Goal: Information Seeking & Learning: Get advice/opinions

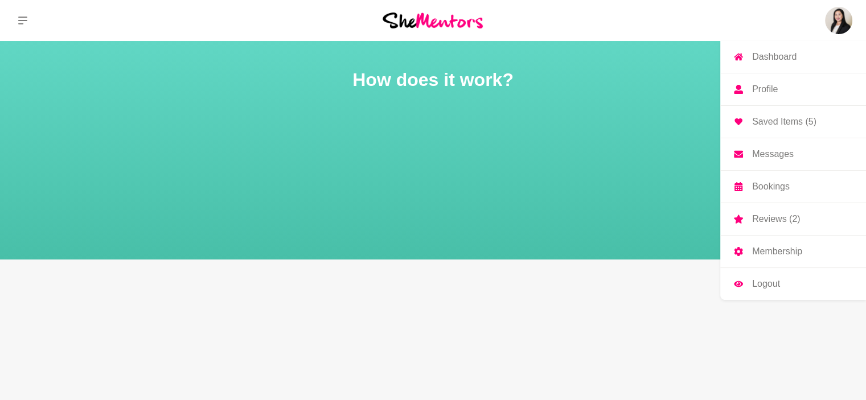
click at [807, 52] on link "Dashboard" at bounding box center [793, 57] width 146 height 32
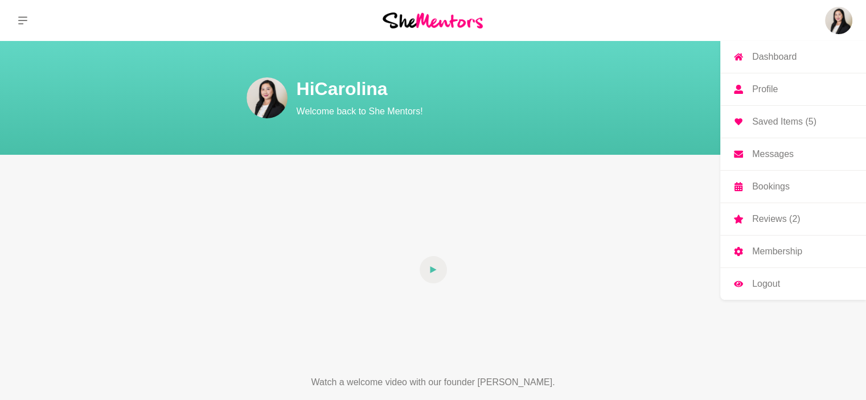
click at [792, 56] on p "Dashboard" at bounding box center [774, 56] width 44 height 9
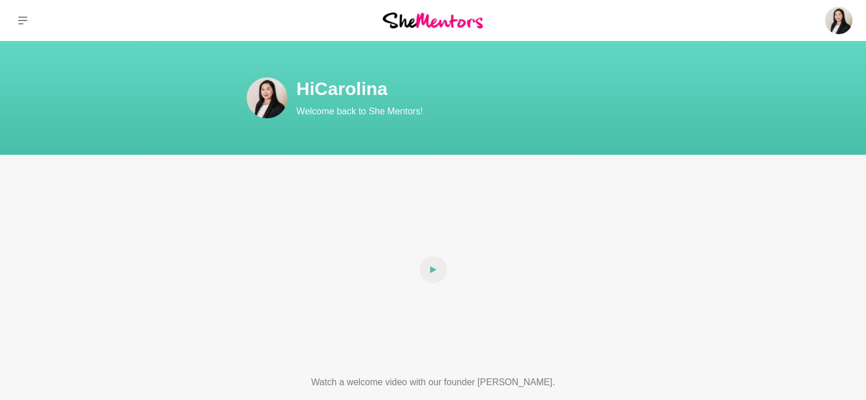
click at [21, 24] on icon at bounding box center [22, 20] width 9 height 9
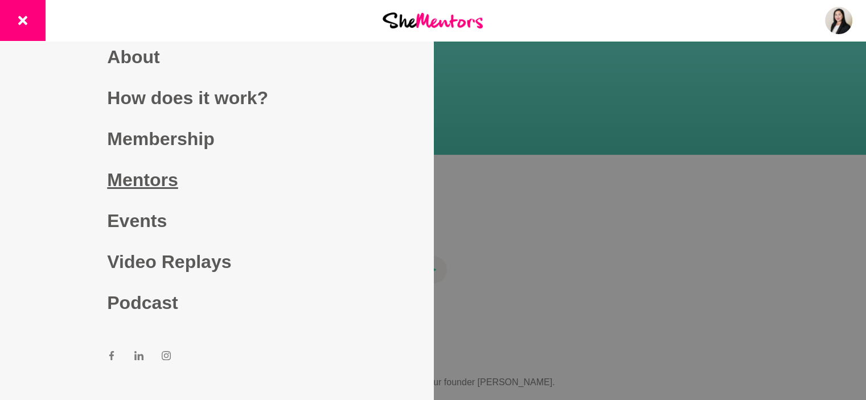
click at [153, 179] on link "Mentors" at bounding box center [216, 179] width 219 height 41
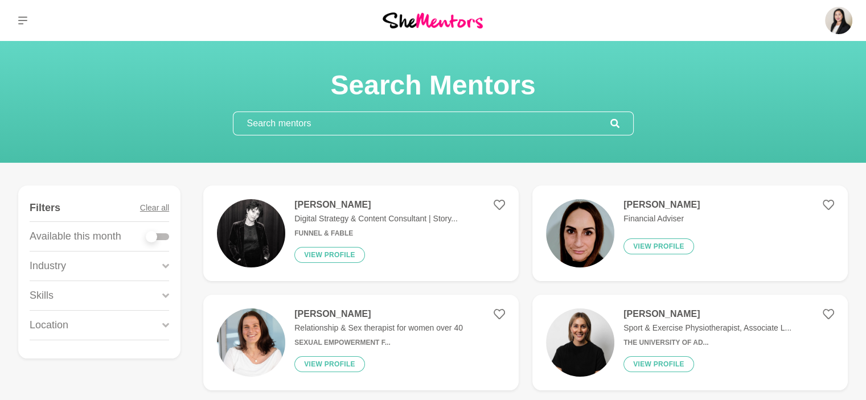
click at [385, 122] on input "text" at bounding box center [421, 123] width 377 height 23
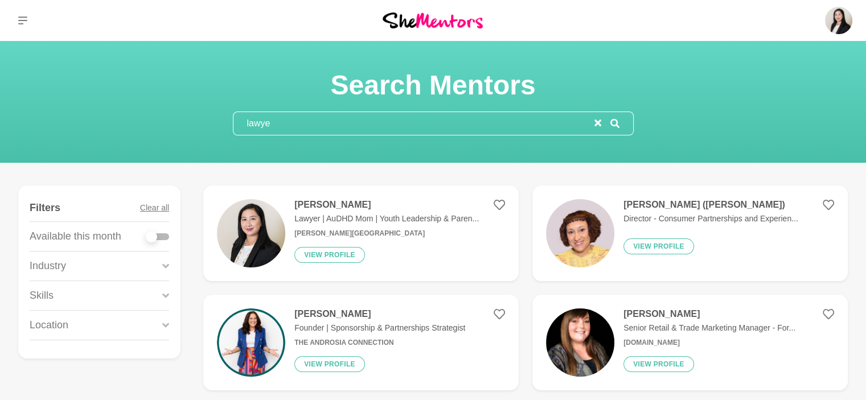
type input "lawyer"
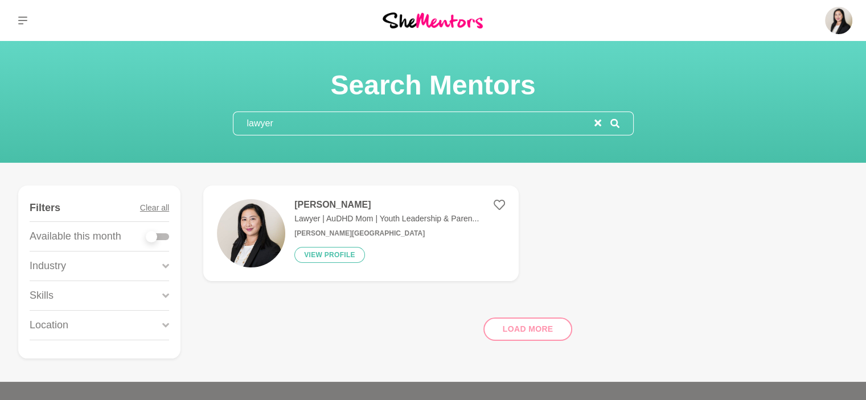
drag, startPoint x: 385, startPoint y: 122, endPoint x: 215, endPoint y: 111, distance: 170.6
click at [215, 111] on section "Search Mentors lawyer" at bounding box center [433, 101] width 437 height 67
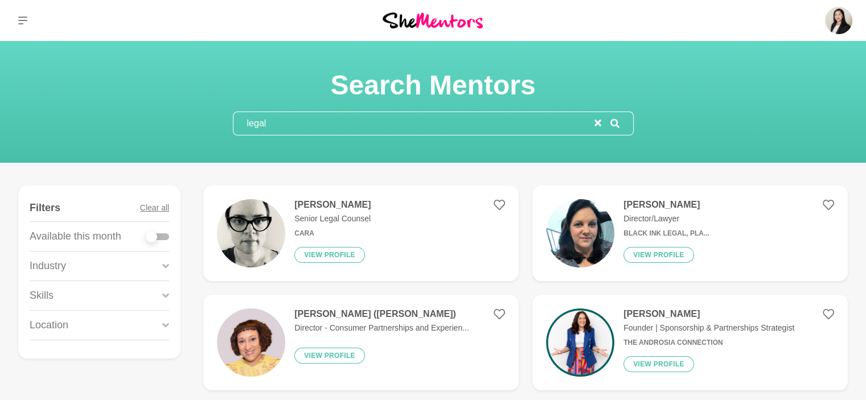
type input "legal"
click at [667, 203] on h4 "[PERSON_NAME]" at bounding box center [667, 204] width 86 height 11
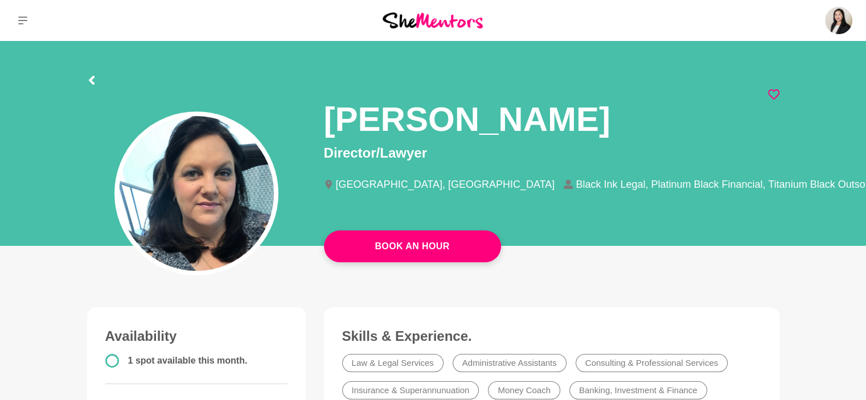
click at [773, 94] on icon at bounding box center [773, 94] width 11 height 11
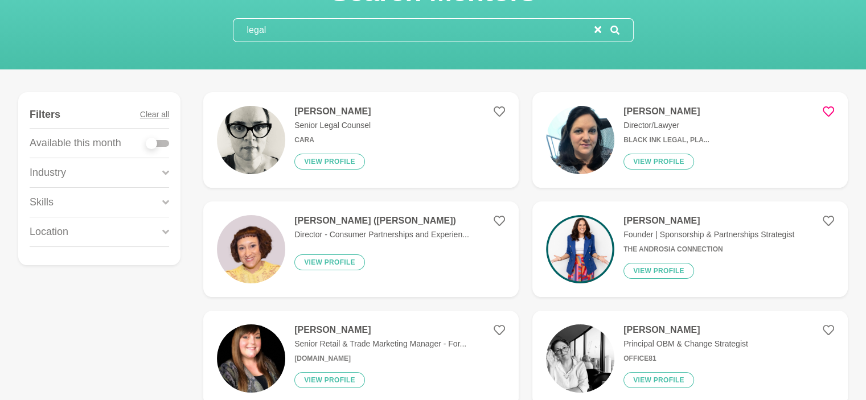
scroll to position [114, 0]
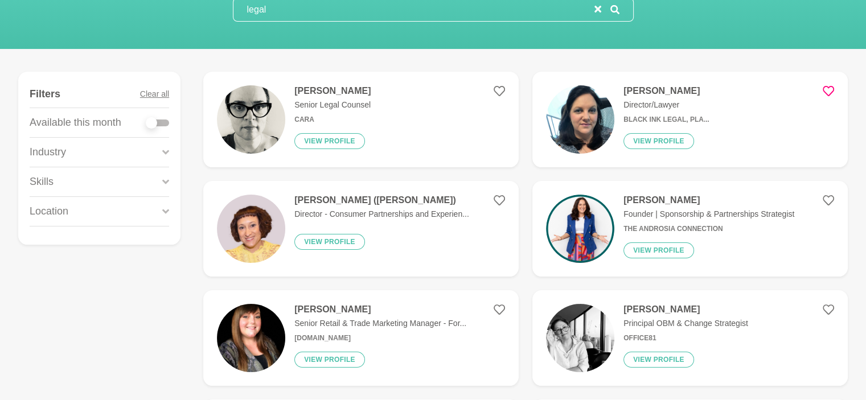
click at [655, 200] on h4 "[PERSON_NAME]" at bounding box center [709, 200] width 171 height 11
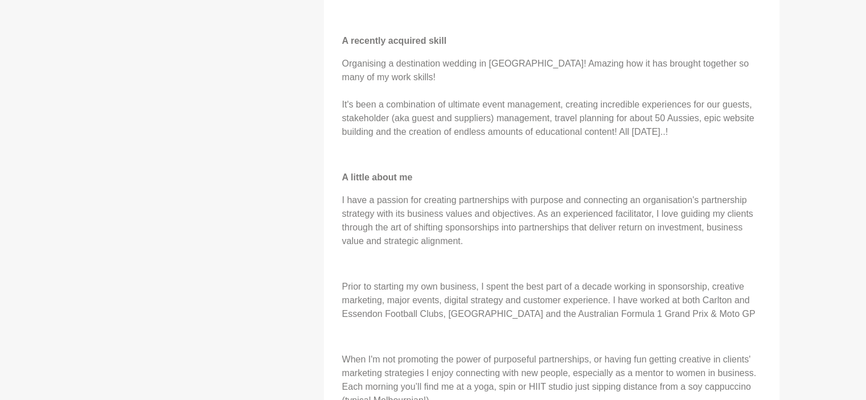
scroll to position [1082, 0]
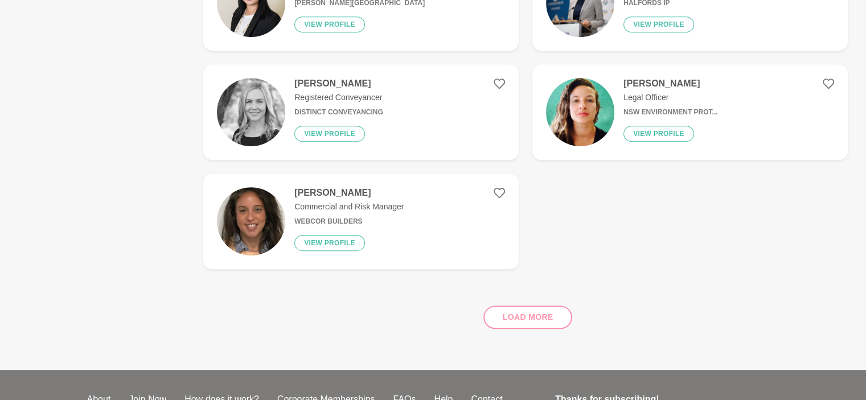
scroll to position [569, 0]
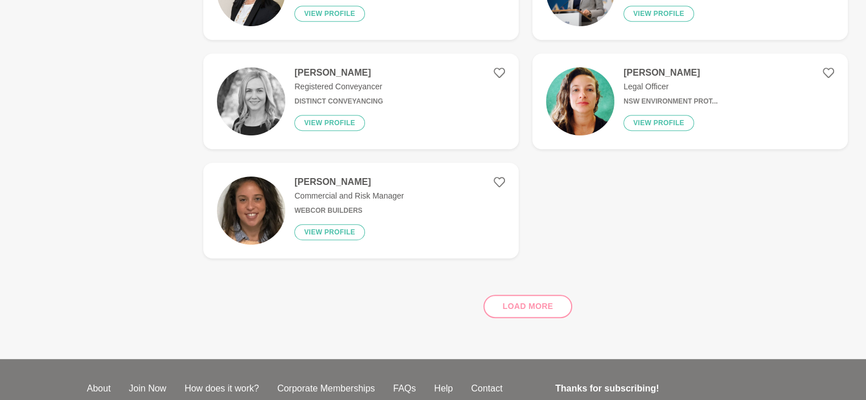
click at [490, 301] on div "Load more" at bounding box center [525, 302] width 645 height 69
click at [515, 309] on div "Load more" at bounding box center [525, 302] width 645 height 69
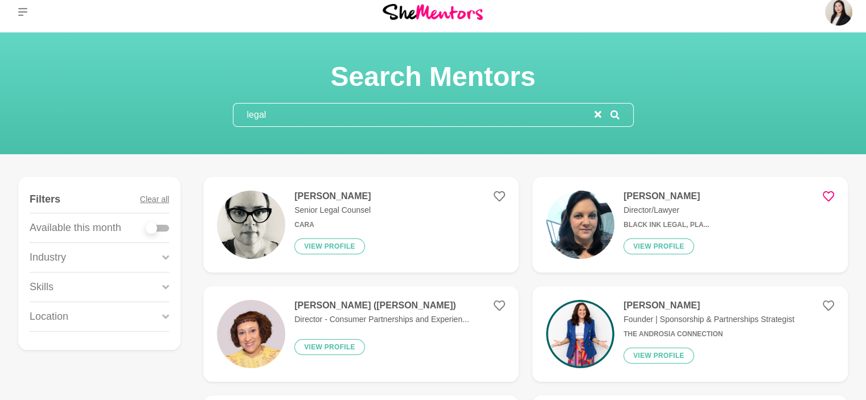
scroll to position [0, 0]
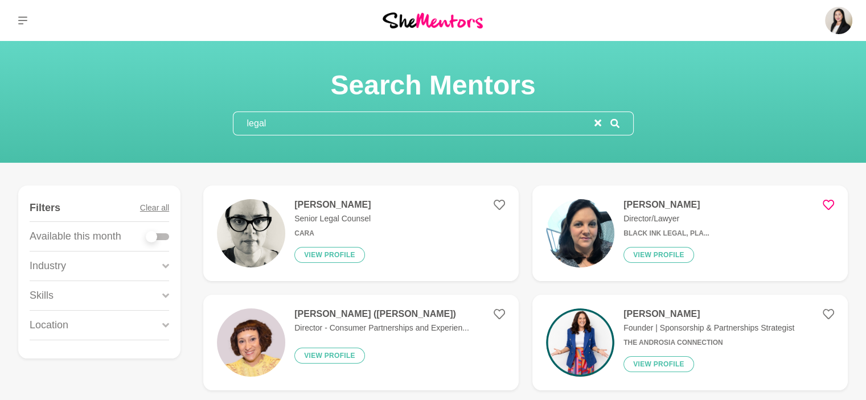
drag, startPoint x: 466, startPoint y: 124, endPoint x: 228, endPoint y: 120, distance: 238.6
click at [228, 120] on section "Search Mentors legal" at bounding box center [433, 101] width 437 height 67
